Goal: Find specific page/section: Find specific page/section

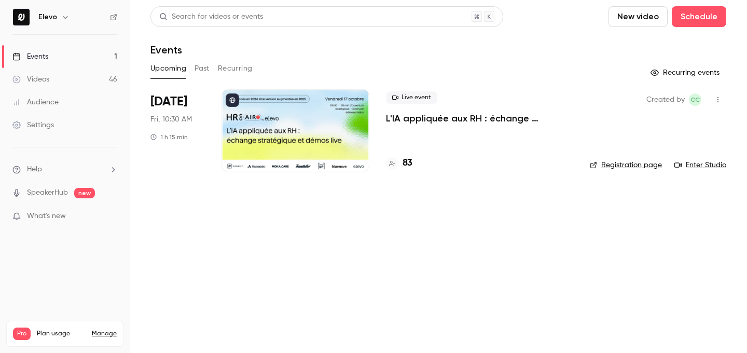
click at [621, 161] on link "Registration page" at bounding box center [626, 165] width 72 height 10
